Goal: Information Seeking & Learning: Learn about a topic

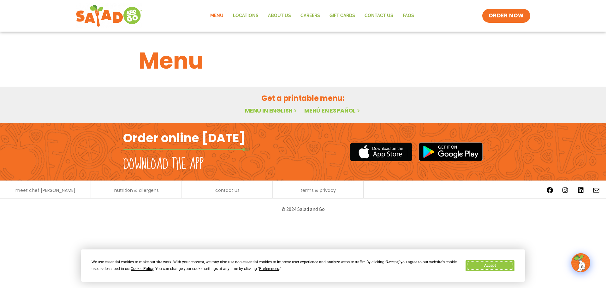
click at [476, 267] on button "Accept" at bounding box center [490, 265] width 49 height 11
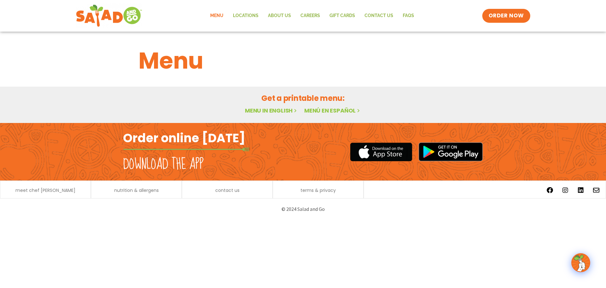
click at [223, 14] on link "Menu" at bounding box center [217, 16] width 23 height 15
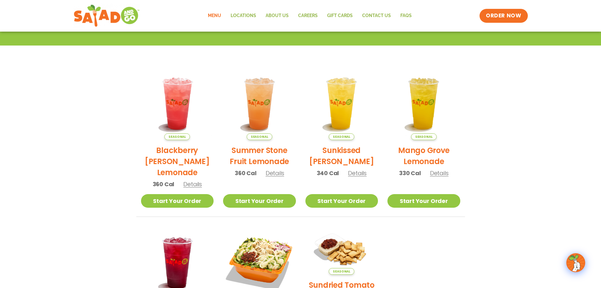
scroll to position [126, 0]
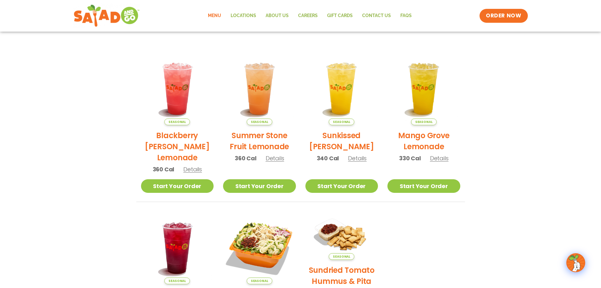
click at [444, 158] on span "Details" at bounding box center [439, 158] width 19 height 8
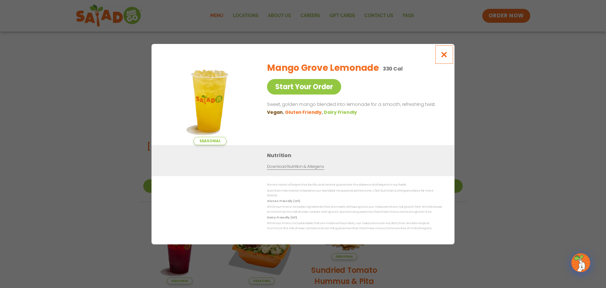
click at [447, 56] on icon "Close modal" at bounding box center [444, 54] width 8 height 7
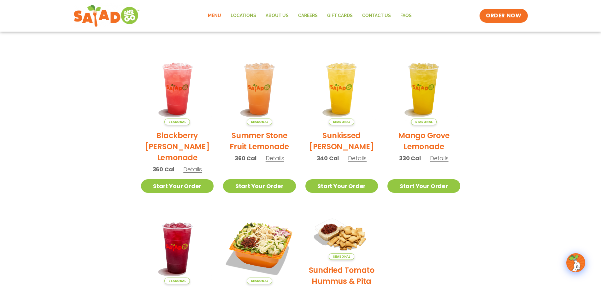
click at [360, 158] on span "Details" at bounding box center [357, 158] width 19 height 8
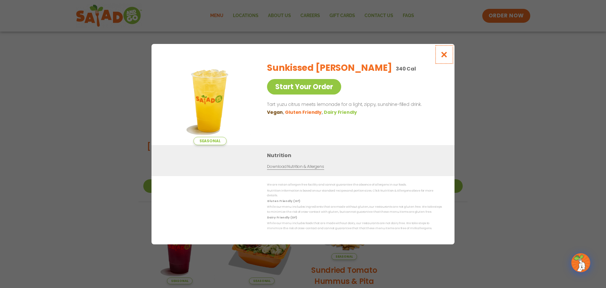
click at [446, 56] on icon "Close modal" at bounding box center [444, 54] width 8 height 7
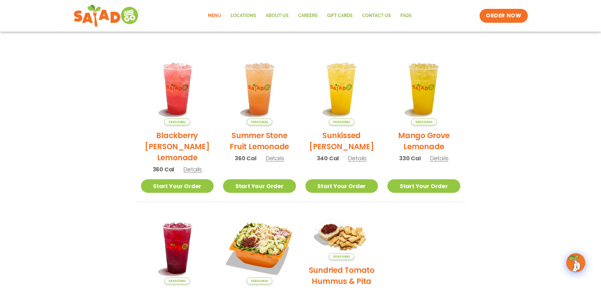
click at [276, 158] on span "Details" at bounding box center [275, 158] width 19 height 8
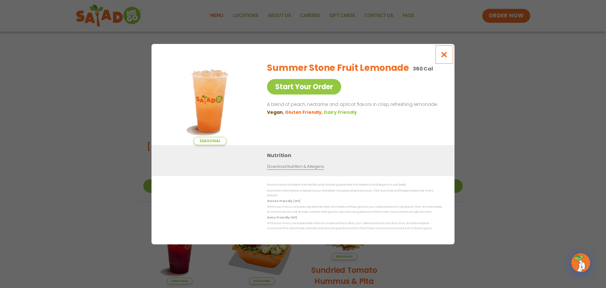
click at [444, 57] on icon "Close modal" at bounding box center [444, 54] width 8 height 7
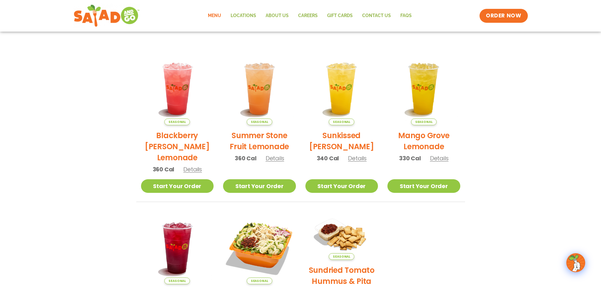
click at [193, 169] on span "Details" at bounding box center [192, 169] width 19 height 8
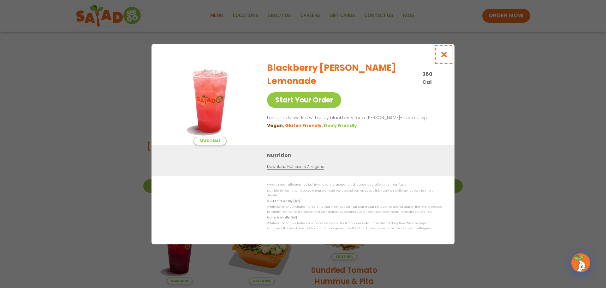
click at [446, 56] on icon "Close modal" at bounding box center [444, 54] width 8 height 7
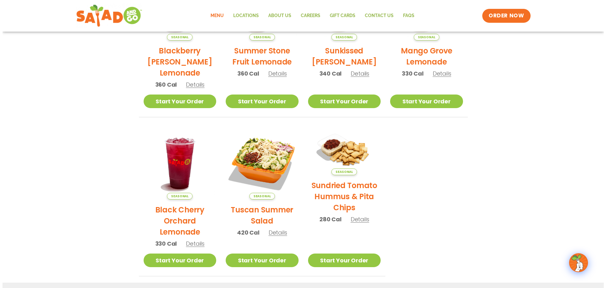
scroll to position [253, 0]
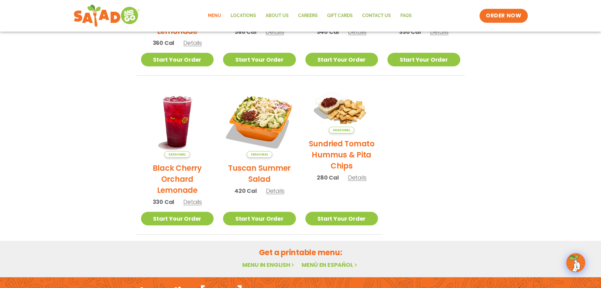
click at [276, 192] on span "Details" at bounding box center [275, 191] width 19 height 8
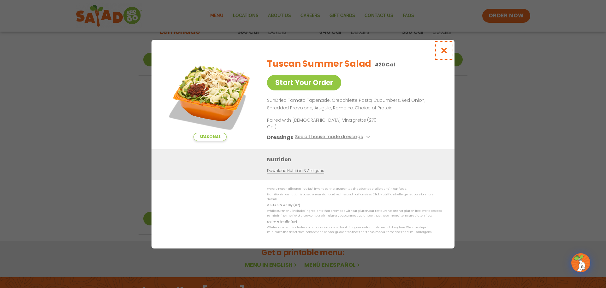
click at [444, 54] on icon "Close modal" at bounding box center [444, 50] width 8 height 7
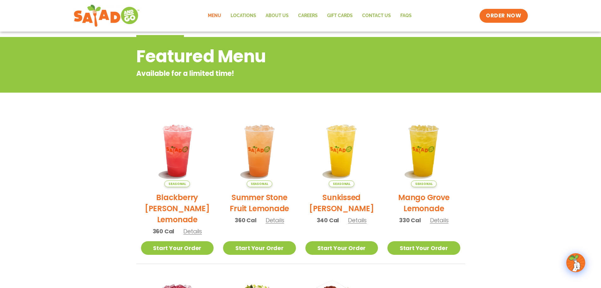
scroll to position [0, 0]
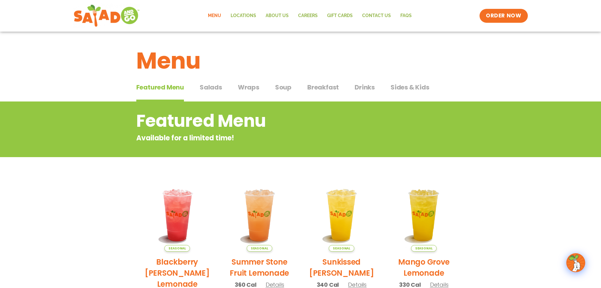
click at [217, 87] on span "Salads" at bounding box center [211, 86] width 22 height 9
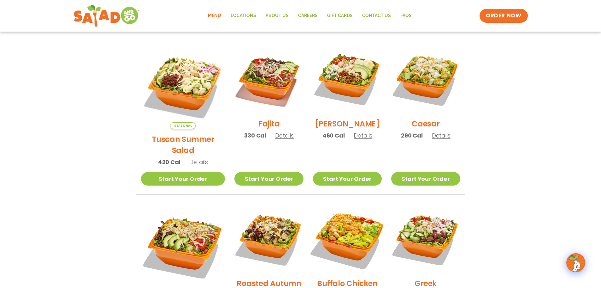
scroll to position [158, 0]
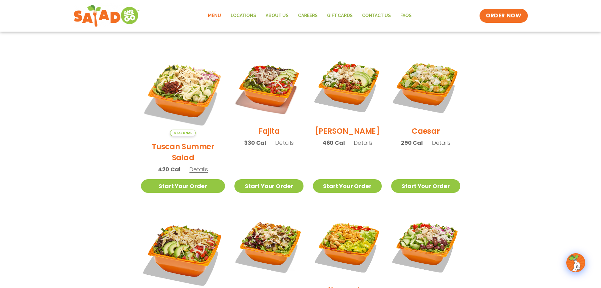
click at [355, 146] on span "Details" at bounding box center [363, 143] width 19 height 8
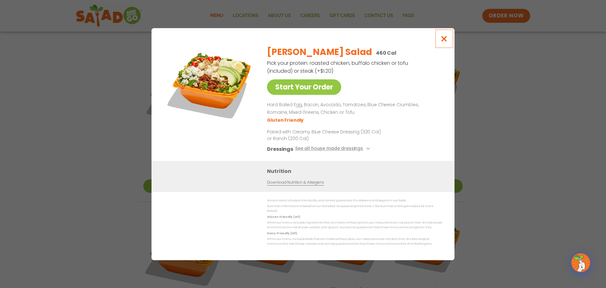
click at [446, 41] on icon "Close modal" at bounding box center [444, 38] width 8 height 7
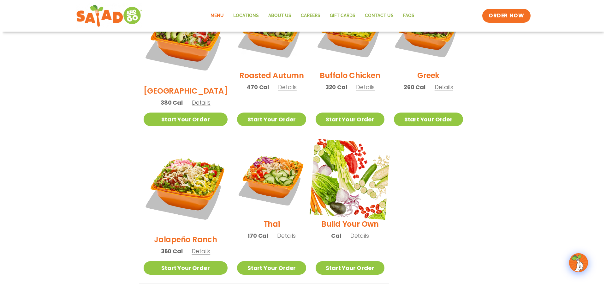
scroll to position [442, 0]
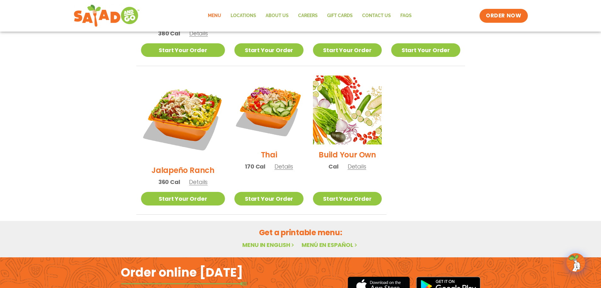
click at [191, 178] on span "Details" at bounding box center [198, 182] width 19 height 8
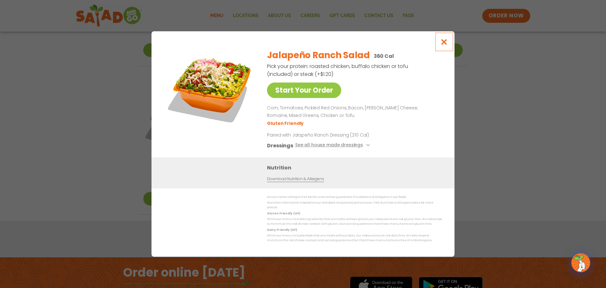
click at [443, 43] on icon "Close modal" at bounding box center [444, 42] width 8 height 7
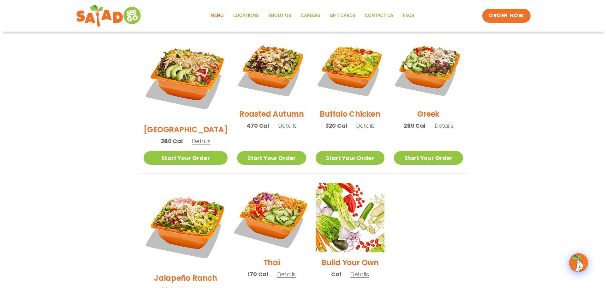
scroll to position [303, 0]
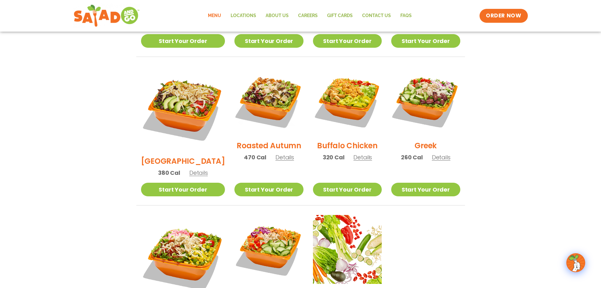
click at [355, 153] on span "Details" at bounding box center [363, 157] width 19 height 8
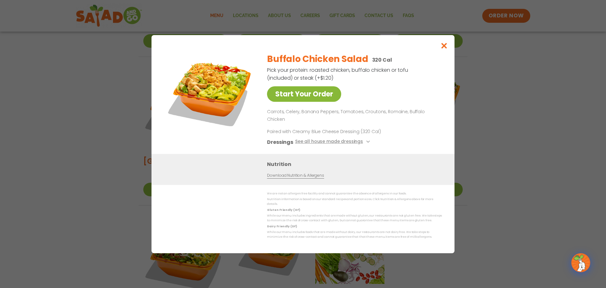
click at [320, 99] on link "Start Your Order" at bounding box center [304, 93] width 74 height 15
